Goal: Transaction & Acquisition: Purchase product/service

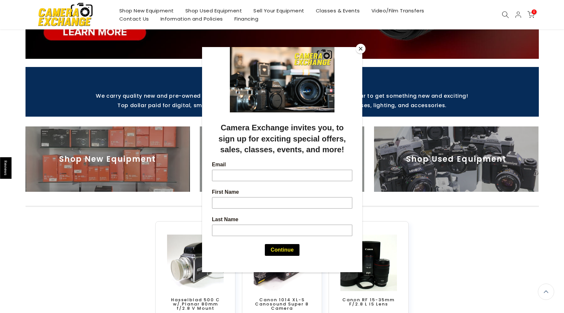
scroll to position [178, 0]
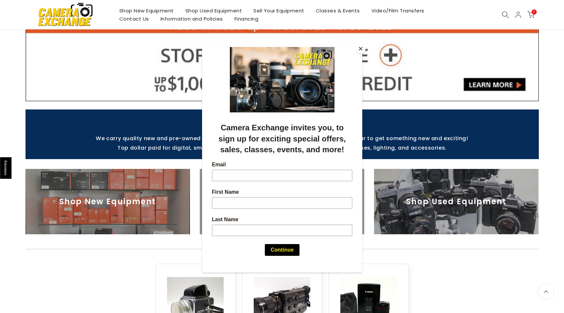
click at [358, 49] on button "Close" at bounding box center [360, 49] width 10 height 10
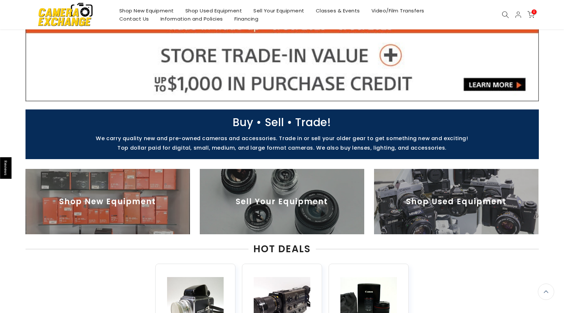
click at [428, 201] on img at bounding box center [456, 201] width 164 height 65
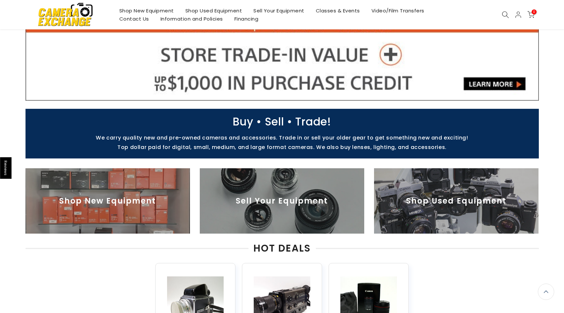
scroll to position [178, 0]
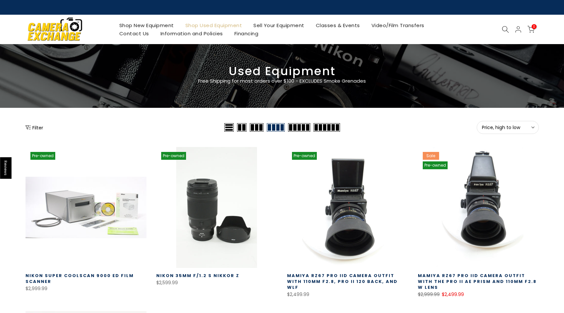
click at [493, 128] on span "Price, high to low" at bounding box center [508, 127] width 52 height 6
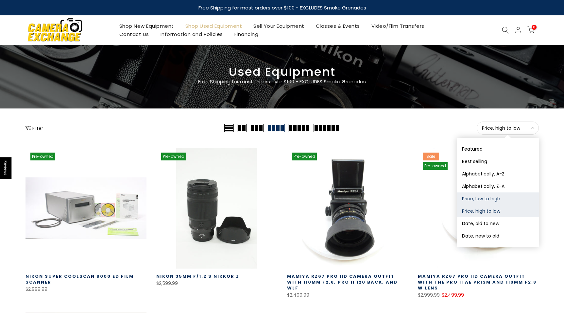
click at [494, 198] on button "Price, low to high" at bounding box center [498, 198] width 82 height 12
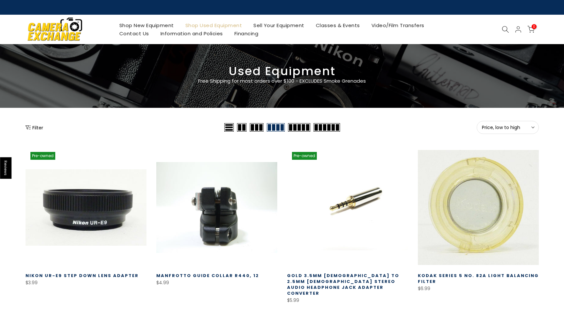
click at [492, 126] on span "Price, low to high" at bounding box center [508, 127] width 52 height 6
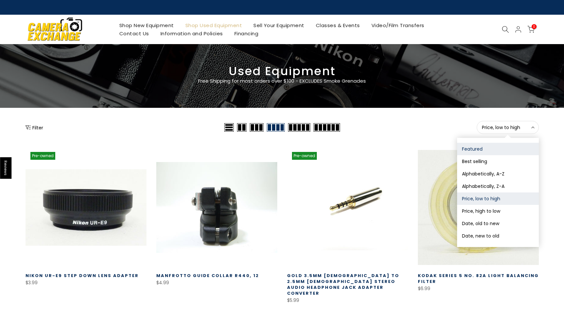
click at [491, 144] on button "Featured" at bounding box center [498, 149] width 82 height 12
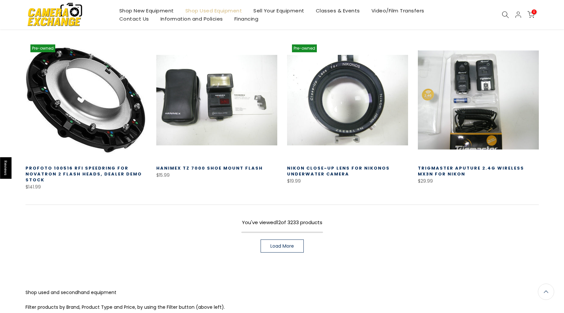
scroll to position [424, 0]
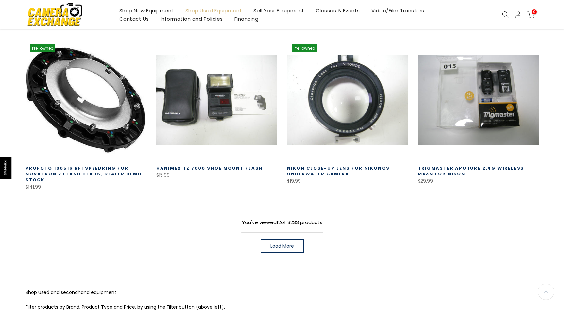
click at [295, 245] on link "Load More" at bounding box center [281, 245] width 43 height 13
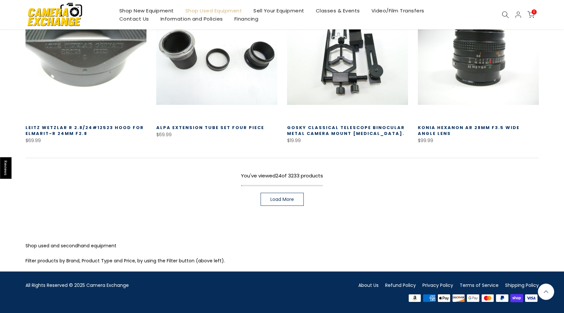
scroll to position [938, 0]
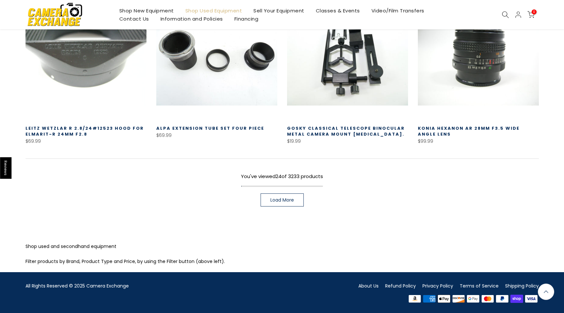
click at [297, 199] on link "Load More" at bounding box center [281, 199] width 43 height 13
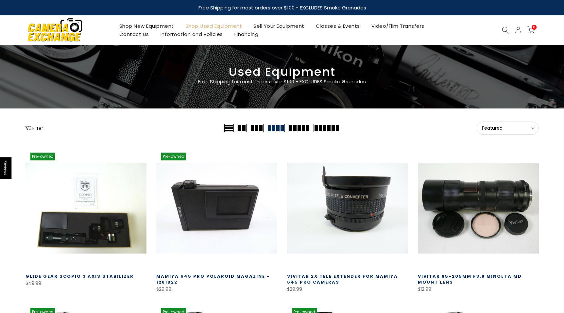
click at [505, 30] on icon at bounding box center [505, 29] width 7 height 7
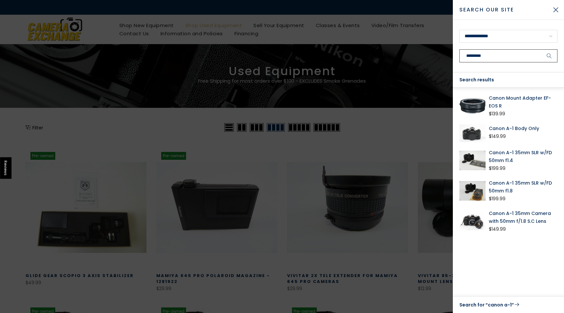
type input "*********"
click at [528, 152] on link "Canon A-1 35mm SLR w/FD 50mm f1.4" at bounding box center [522, 157] width 69 height 16
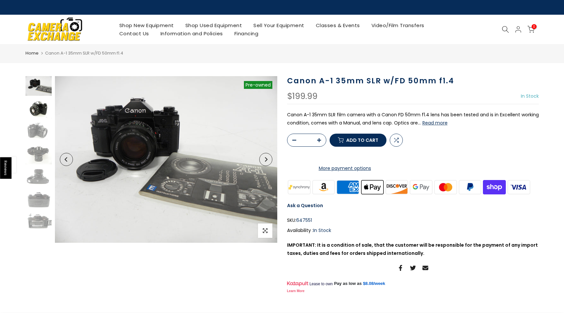
click at [33, 109] on img at bounding box center [38, 109] width 26 height 20
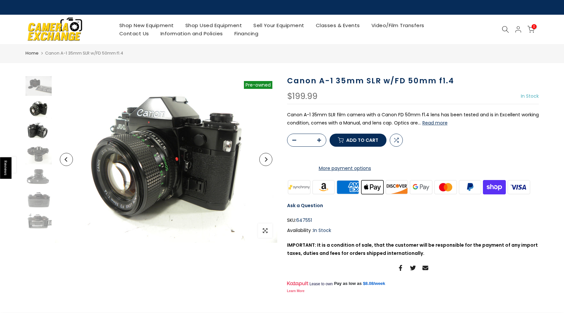
click at [35, 130] on img at bounding box center [38, 132] width 26 height 20
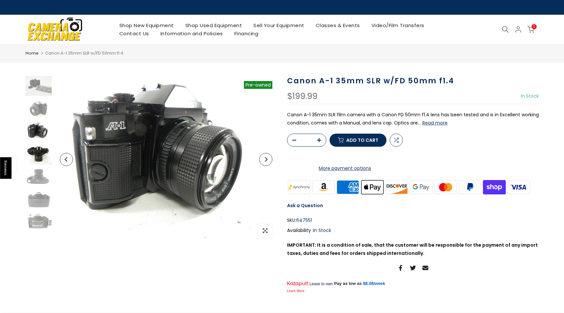
click at [35, 147] on img at bounding box center [38, 155] width 26 height 20
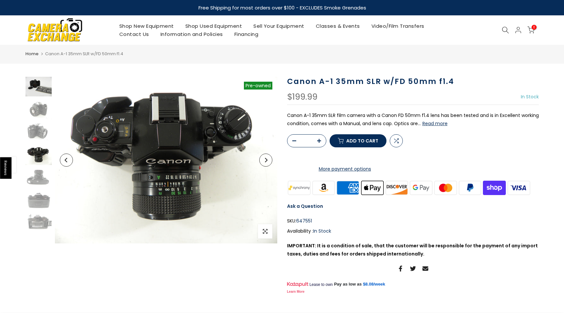
click at [34, 83] on img at bounding box center [38, 87] width 26 height 20
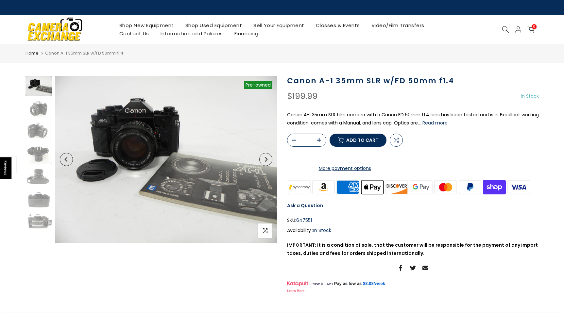
click at [424, 124] on button "Read more" at bounding box center [434, 123] width 25 height 6
